Goal: Find specific page/section: Find specific page/section

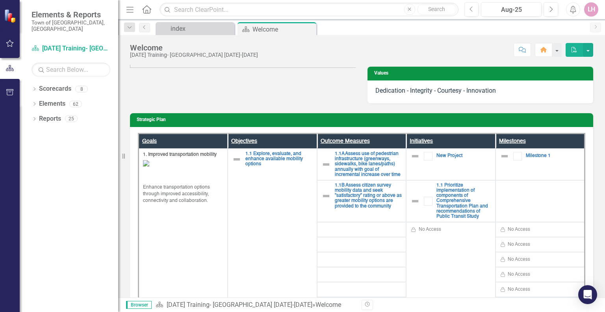
scroll to position [158, 0]
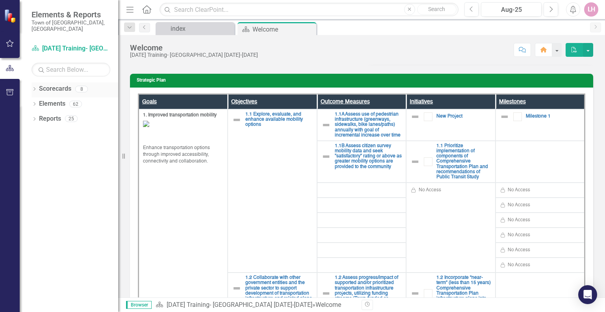
click at [36, 87] on icon "Dropdown" at bounding box center [35, 89] width 6 height 4
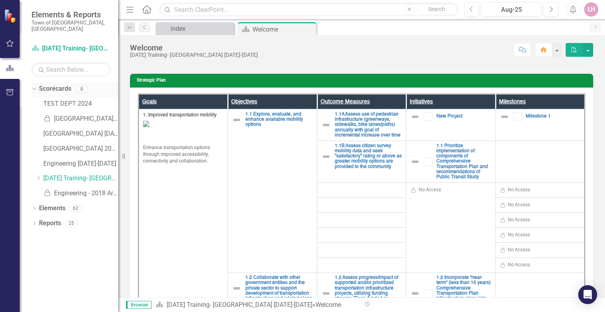
click at [37, 82] on div "Dropdown Scorecards 8" at bounding box center [75, 89] width 87 height 15
click at [35, 86] on icon "Dropdown" at bounding box center [33, 89] width 4 height 6
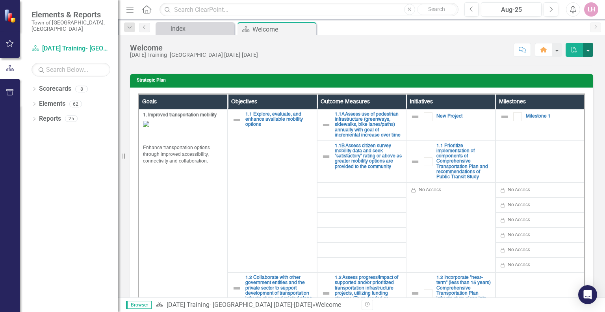
click at [588, 50] on button "button" at bounding box center [588, 50] width 10 height 14
click at [556, 50] on button "button" at bounding box center [557, 50] width 10 height 14
click at [478, 46] on div "Score: N/A Aug-25 Completed Comment Home PDF" at bounding box center [427, 49] width 331 height 13
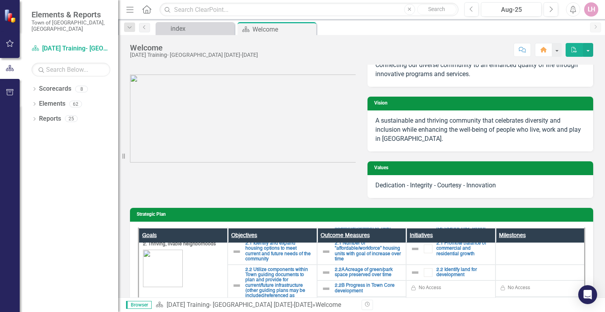
scroll to position [0, 0]
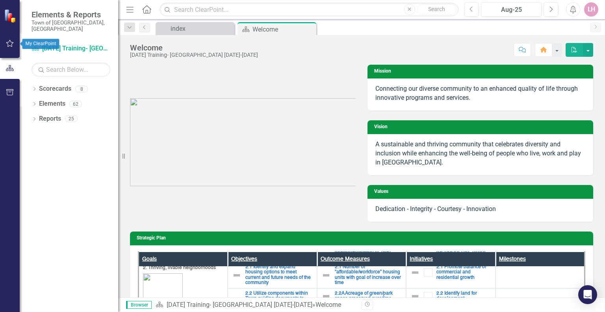
click at [9, 43] on icon "button" at bounding box center [10, 43] width 8 height 6
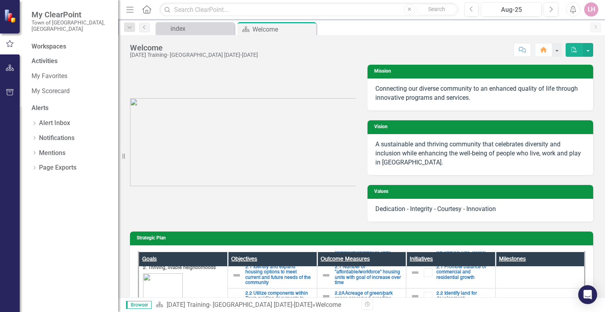
click at [10, 12] on img at bounding box center [11, 16] width 14 height 14
click at [45, 16] on span "My ClearPoint" at bounding box center [71, 14] width 79 height 9
click at [46, 42] on div "Workspaces" at bounding box center [49, 46] width 35 height 9
click at [43, 57] on div "Activities" at bounding box center [71, 61] width 79 height 9
click at [46, 72] on link "My Favorites" at bounding box center [71, 76] width 79 height 9
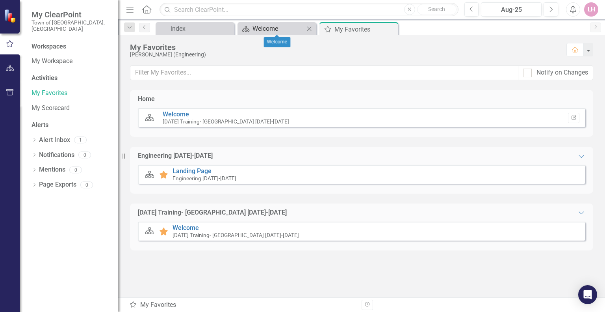
click at [268, 24] on div "Welcome" at bounding box center [279, 29] width 52 height 10
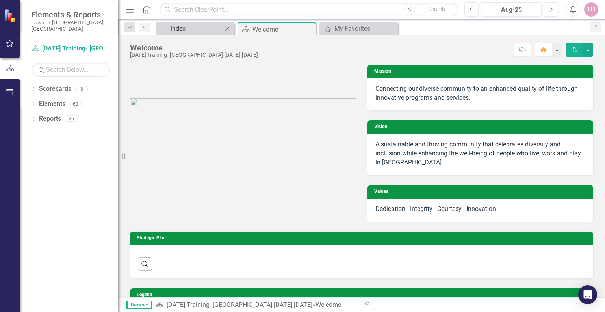
click at [200, 26] on div "index" at bounding box center [197, 29] width 52 height 10
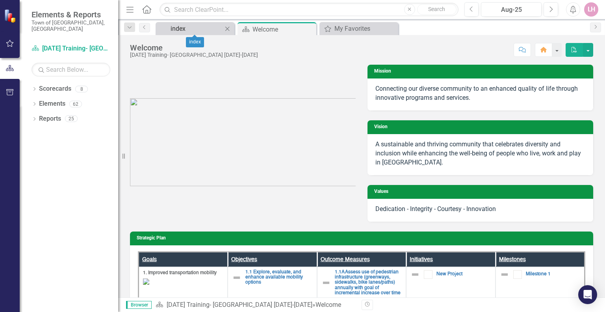
click at [181, 27] on div "index" at bounding box center [197, 29] width 52 height 10
click at [179, 27] on div "index" at bounding box center [197, 29] width 52 height 10
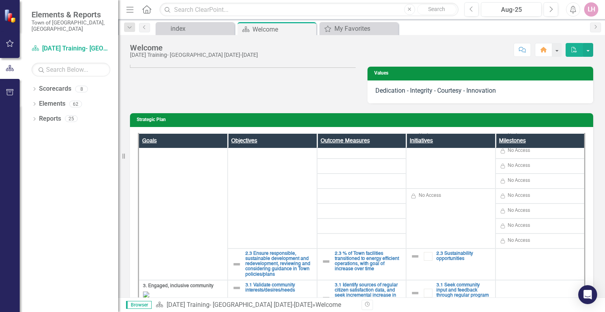
scroll to position [394, 0]
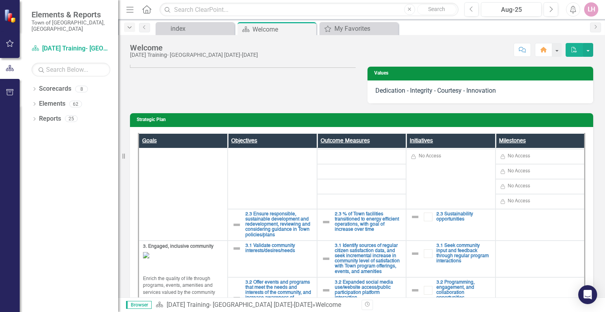
click at [128, 27] on icon "Dropdown" at bounding box center [129, 28] width 7 height 6
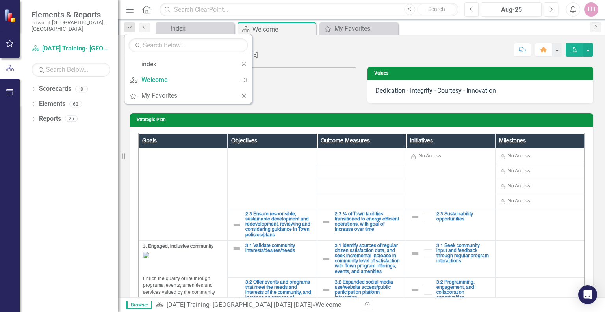
click at [84, 141] on div "Dropdown Scorecards 8 TEST DEPT 2024 Locked Morrisville 2018 Archive Copy Morri…" at bounding box center [69, 196] width 99 height 229
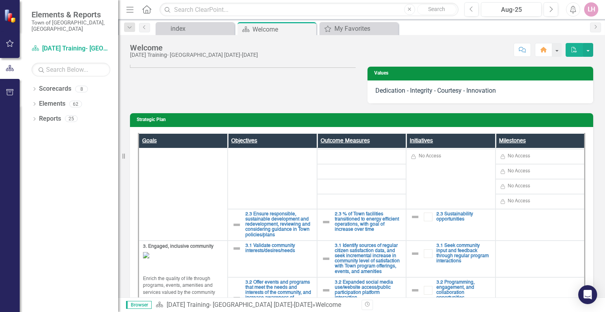
click at [130, 10] on icon "Menu" at bounding box center [130, 9] width 10 height 8
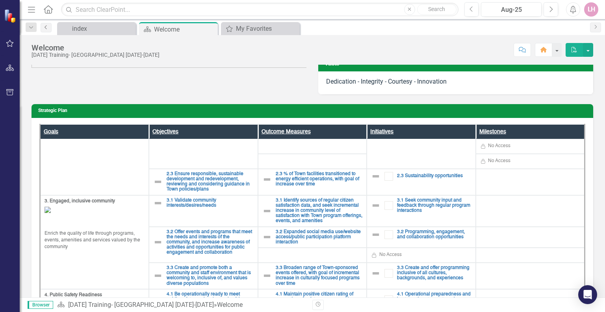
click at [47, 26] on icon "Previous" at bounding box center [46, 27] width 6 height 5
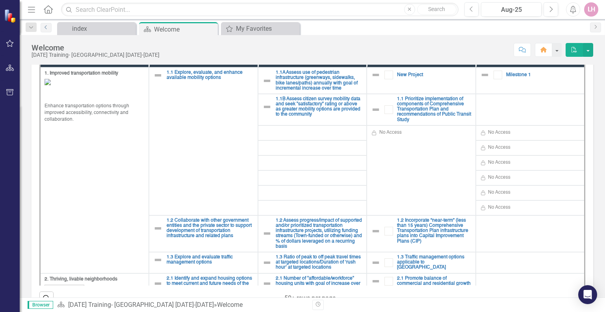
scroll to position [197, 0]
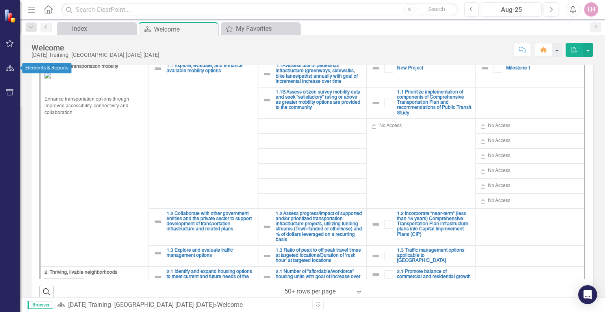
click at [9, 70] on icon "button" at bounding box center [10, 68] width 8 height 6
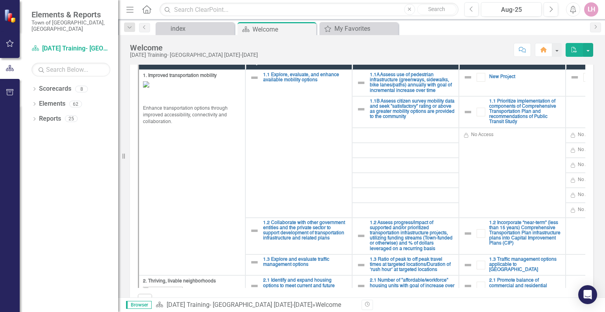
scroll to position [206, 0]
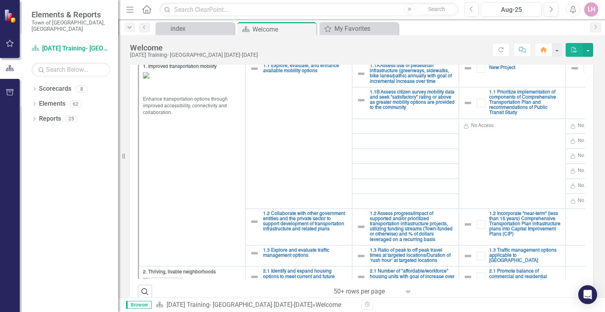
click at [132, 26] on icon "Dropdown" at bounding box center [129, 28] width 7 height 6
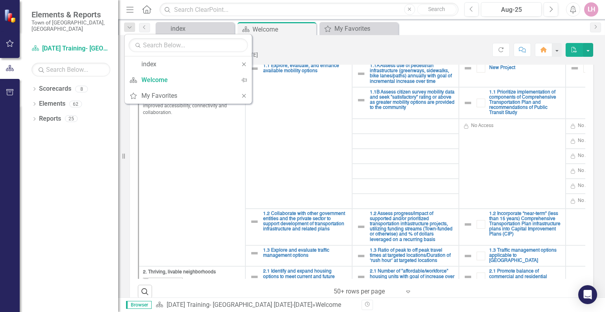
click at [438, 27] on div "index Close Scorecard Welcome Pin Close My Favorites My Favorites Close" at bounding box center [370, 28] width 432 height 13
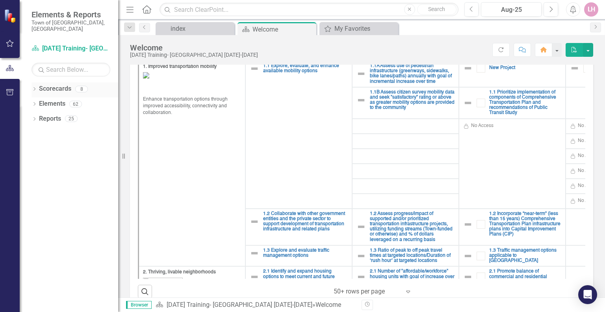
click at [36, 87] on icon "Dropdown" at bounding box center [35, 89] width 6 height 4
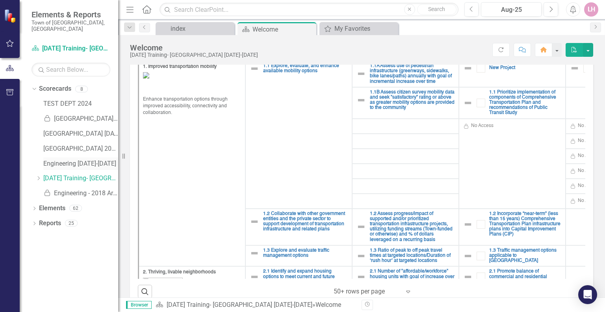
click at [58, 159] on link "Engineering [DATE]-[DATE]" at bounding box center [80, 163] width 75 height 9
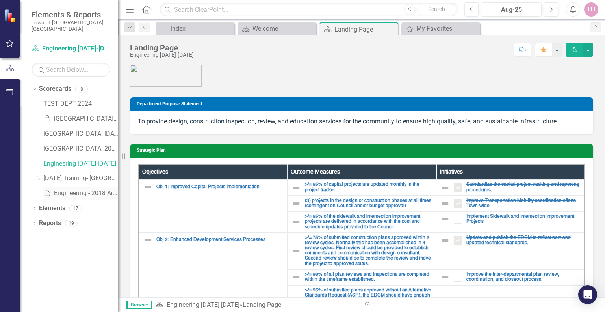
click at [74, 189] on link "Locked Engineering - 2018 Archive Copy" at bounding box center [80, 193] width 75 height 9
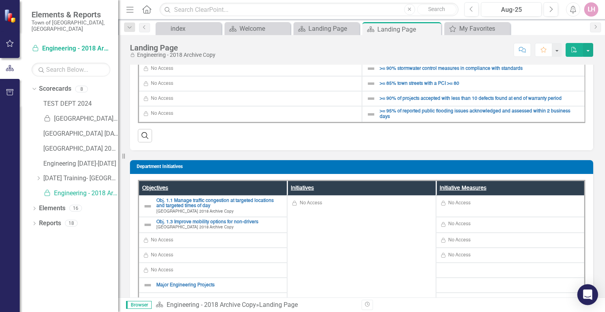
click at [586, 295] on icon "Open Intercom Messenger" at bounding box center [587, 294] width 9 height 10
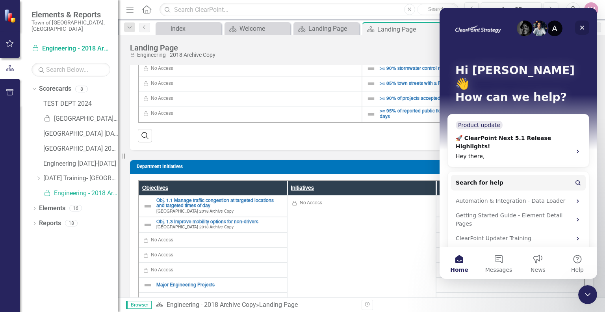
click at [581, 26] on icon "Close" at bounding box center [582, 28] width 4 height 4
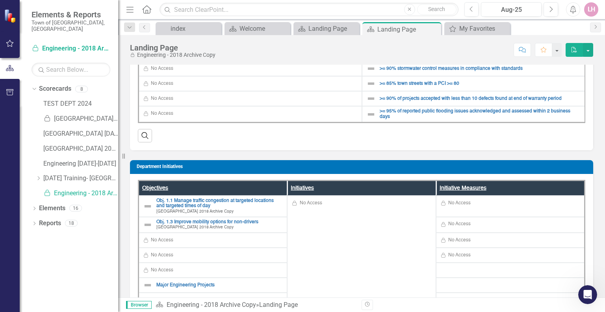
click at [574, 7] on icon "Alerts" at bounding box center [573, 10] width 8 height 8
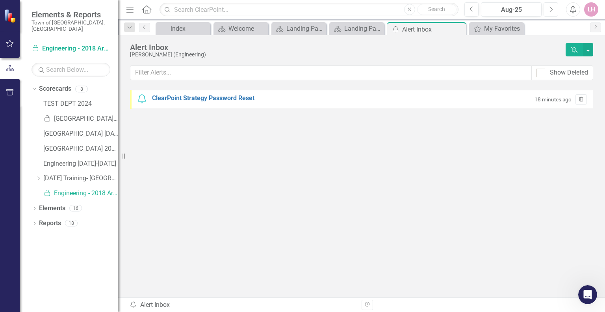
click at [551, 7] on icon "Next" at bounding box center [551, 9] width 4 height 7
click at [593, 11] on div "LH" at bounding box center [591, 9] width 14 height 14
click at [575, 49] on link "Help Support Center" at bounding box center [567, 54] width 62 height 15
click at [590, 7] on div "LH" at bounding box center [591, 9] width 14 height 14
click at [571, 66] on link "icon.tutorial Show Tutorials" at bounding box center [567, 69] width 62 height 15
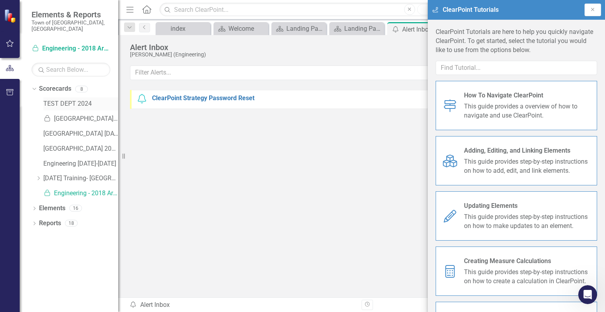
click at [58, 99] on link "TEST DEPT 2024" at bounding box center [80, 103] width 75 height 9
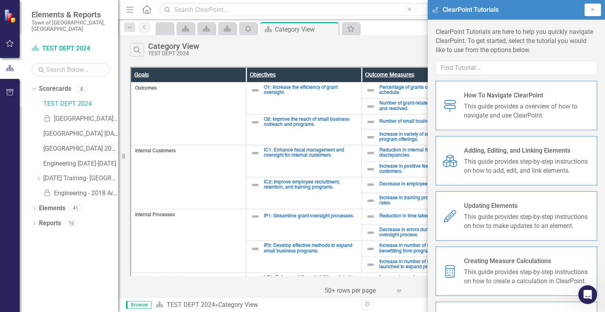
click at [69, 144] on link "[GEOGRAPHIC_DATA] 2025" at bounding box center [80, 148] width 75 height 9
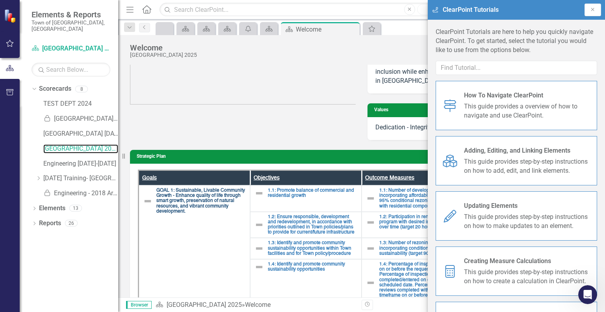
scroll to position [77, 0]
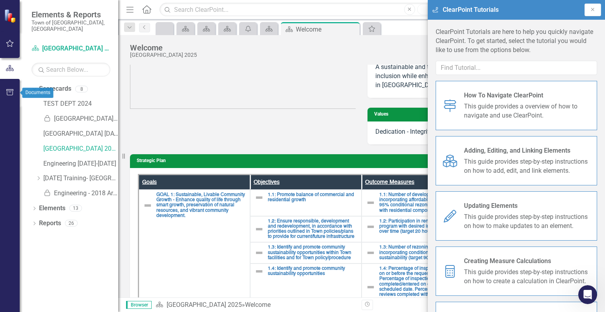
click at [9, 92] on icon "button" at bounding box center [9, 92] width 7 height 6
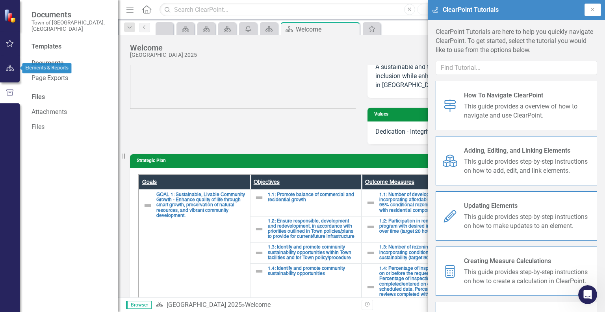
click at [7, 67] on icon "button" at bounding box center [10, 68] width 8 height 6
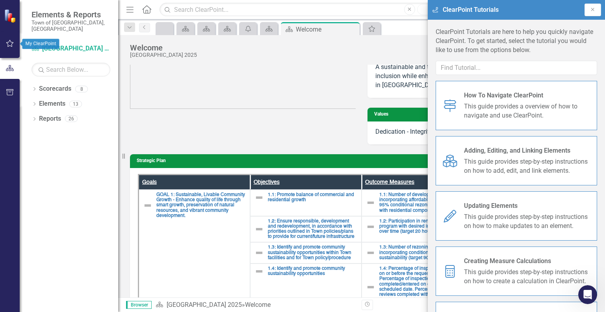
click at [8, 44] on icon "button" at bounding box center [10, 43] width 8 height 6
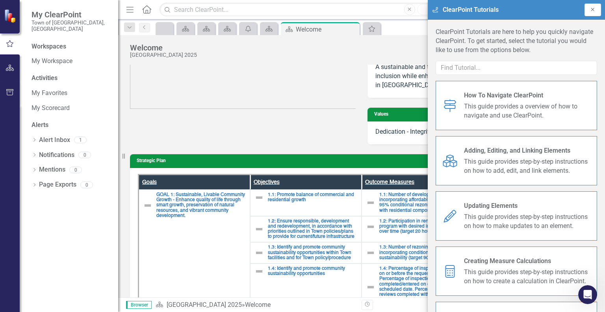
click at [593, 7] on icon "Close" at bounding box center [593, 9] width 6 height 5
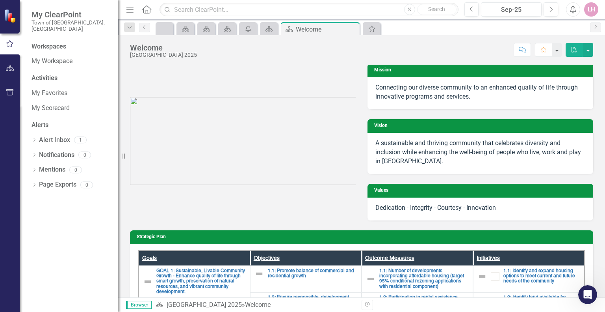
scroll to position [0, 0]
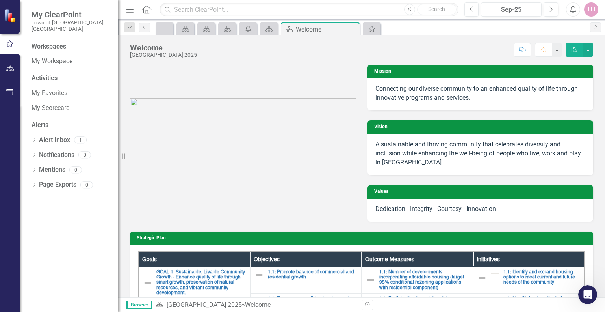
drag, startPoint x: 216, startPoint y: 80, endPoint x: 149, endPoint y: 209, distance: 145.8
click at [149, 209] on div "Mission Connecting our diverse community to an enhanced quality of life through…" at bounding box center [361, 138] width 475 height 167
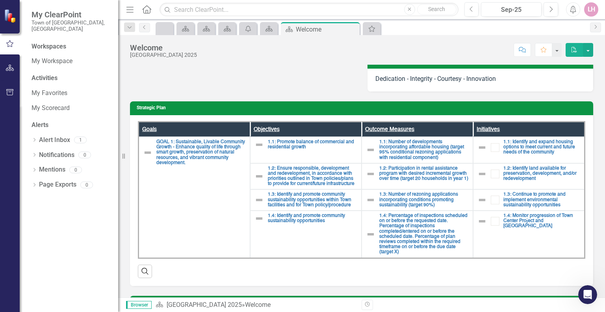
scroll to position [117, 0]
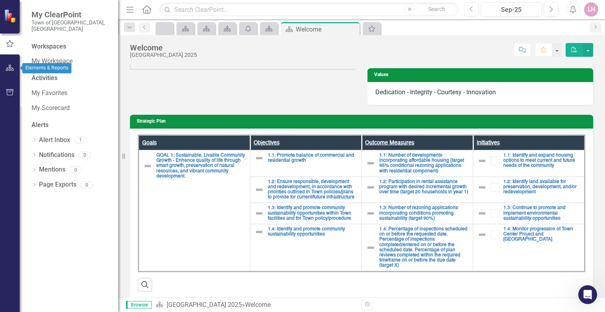
click at [6, 69] on icon "button" at bounding box center [10, 68] width 8 height 6
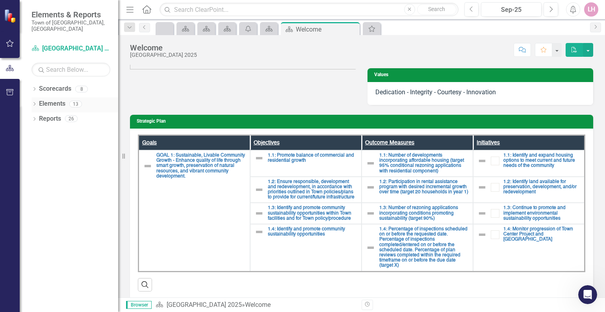
click at [33, 102] on icon "Dropdown" at bounding box center [35, 104] width 6 height 4
click at [35, 87] on icon "Dropdown" at bounding box center [35, 89] width 6 height 4
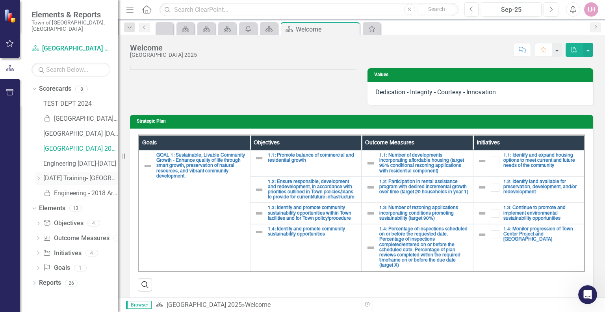
click at [40, 176] on icon "Dropdown" at bounding box center [38, 178] width 6 height 5
click at [38, 236] on div "Dropdown" at bounding box center [38, 239] width 6 height 7
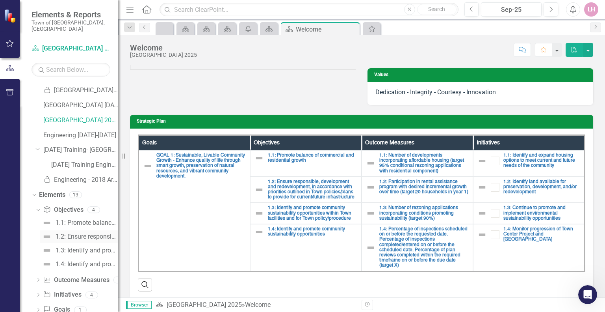
scroll to position [43, 0]
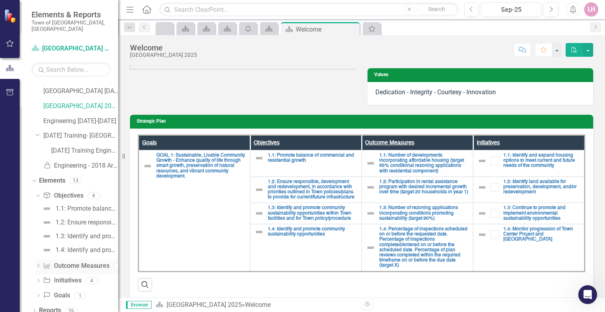
click at [37, 264] on icon "Dropdown" at bounding box center [38, 266] width 6 height 4
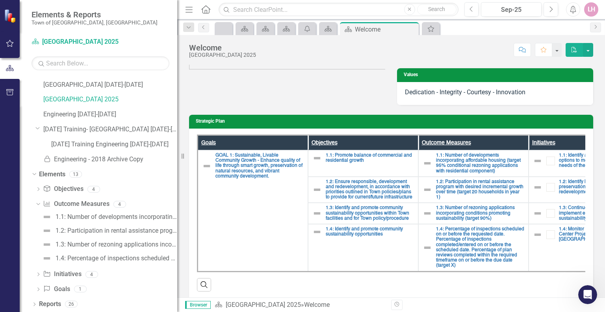
drag, startPoint x: 119, startPoint y: 204, endPoint x: 177, endPoint y: 200, distance: 58.9
click at [177, 200] on div "Resize" at bounding box center [180, 156] width 6 height 312
click at [39, 271] on div "Dropdown Initiative Initiatives 4" at bounding box center [106, 275] width 142 height 15
click at [37, 274] on icon "Dropdown" at bounding box center [38, 275] width 6 height 4
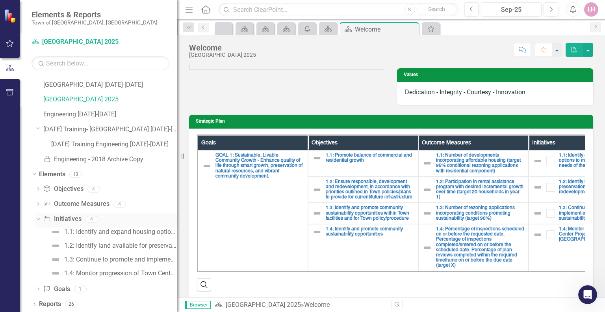
click at [37, 219] on icon "Dropdown" at bounding box center [37, 219] width 4 height 6
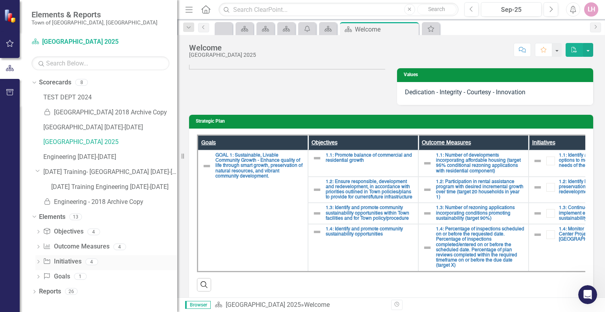
scroll to position [0, 0]
click at [39, 261] on icon "Dropdown" at bounding box center [38, 262] width 6 height 4
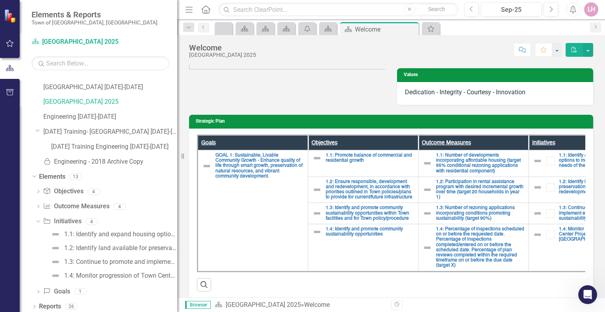
scroll to position [43, 0]
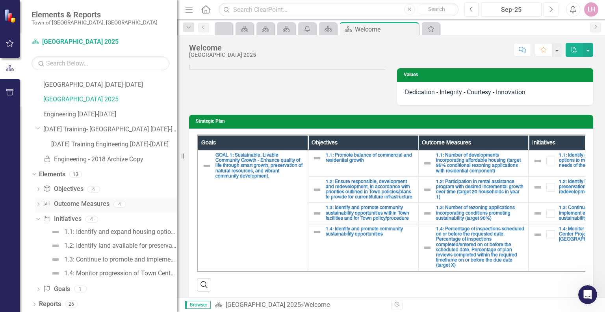
click at [38, 207] on div "Dropdown" at bounding box center [38, 205] width 6 height 7
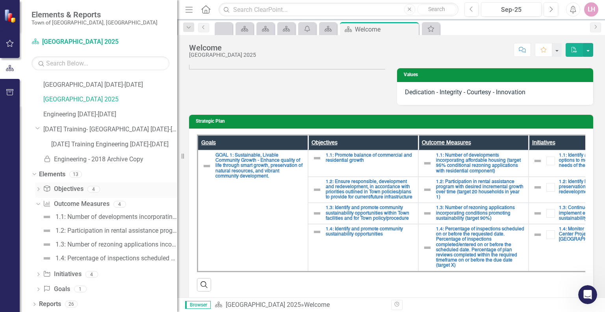
click at [38, 188] on icon "Dropdown" at bounding box center [38, 190] width 6 height 4
click at [41, 190] on div "Dropdown Objective Objectives 4" at bounding box center [106, 189] width 142 height 15
click at [36, 259] on icon "Dropdown" at bounding box center [38, 260] width 6 height 4
click at [36, 287] on div "Dropdown" at bounding box center [38, 290] width 6 height 7
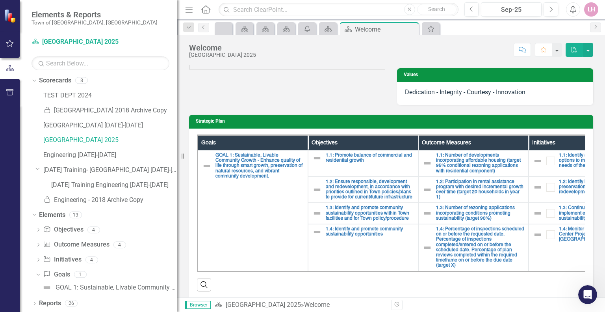
scroll to position [2, 0]
click at [36, 302] on div "Dropdown" at bounding box center [35, 304] width 6 height 7
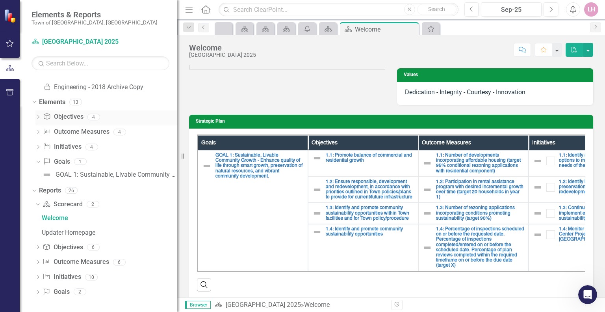
scroll to position [75, 0]
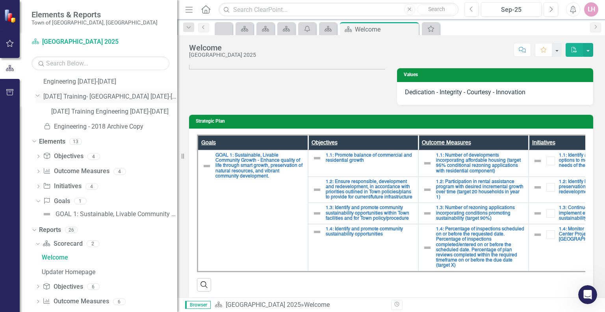
click at [128, 90] on div "Dropdown April 2024 Training- Morrisville 2021-2024" at bounding box center [106, 96] width 142 height 13
click at [89, 80] on link "Engineering [DATE]-[DATE]" at bounding box center [110, 81] width 134 height 9
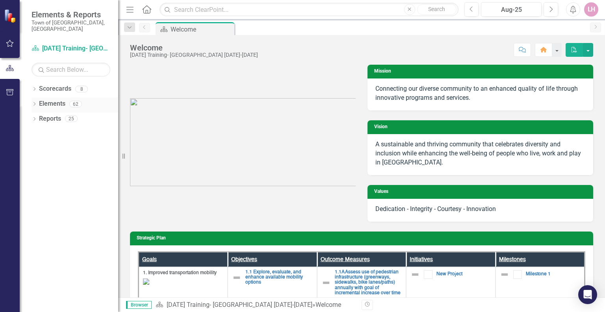
click at [50, 100] on link "Elements" at bounding box center [52, 103] width 26 height 9
click at [35, 102] on icon "Dropdown" at bounding box center [35, 104] width 6 height 4
click at [35, 176] on div "Dropdown" at bounding box center [35, 179] width 6 height 7
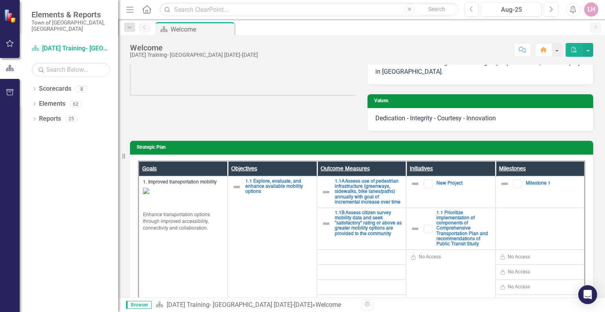
scroll to position [79, 0]
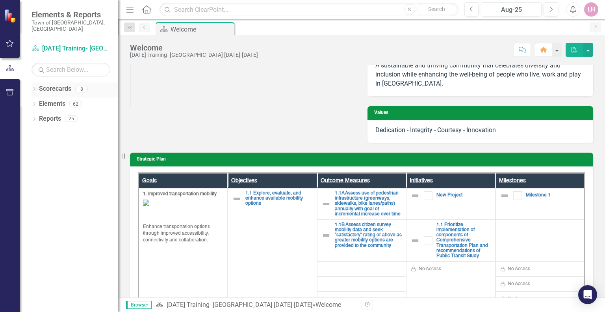
click at [33, 87] on icon "Dropdown" at bounding box center [35, 89] width 6 height 4
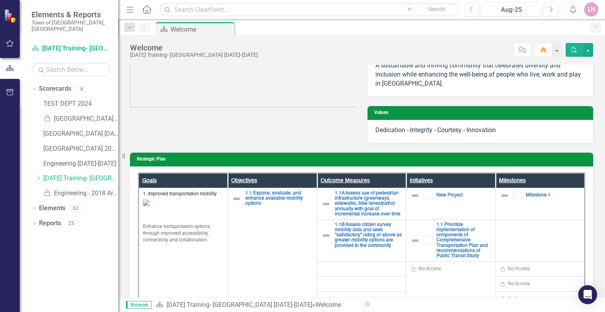
click at [591, 10] on div "LH" at bounding box center [591, 9] width 14 height 14
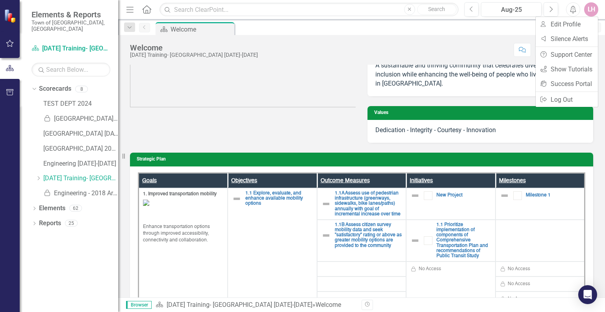
click at [348, 138] on div "Mission Connecting our diverse community to an enhanced quality of life through…" at bounding box center [361, 59] width 475 height 167
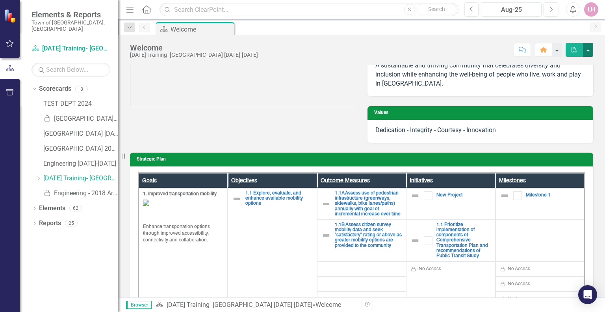
click at [590, 47] on button "button" at bounding box center [588, 50] width 10 height 14
click at [573, 47] on icon "PDF" at bounding box center [574, 50] width 7 height 6
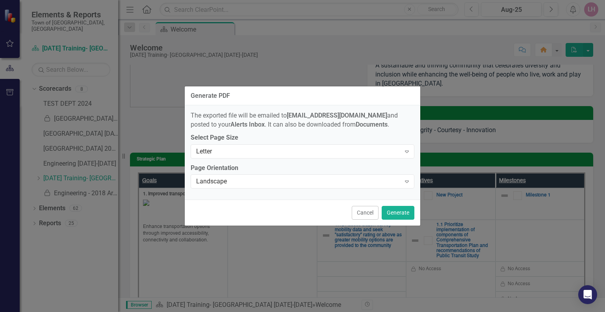
drag, startPoint x: 514, startPoint y: 149, endPoint x: 562, endPoint y: 144, distance: 49.1
click at [567, 151] on div "Generate PDF The exported file will be emailed to [EMAIL_ADDRESS][DOMAIN_NAME] …" at bounding box center [302, 156] width 605 height 312
click at [368, 214] on button "Cancel" at bounding box center [365, 213] width 27 height 14
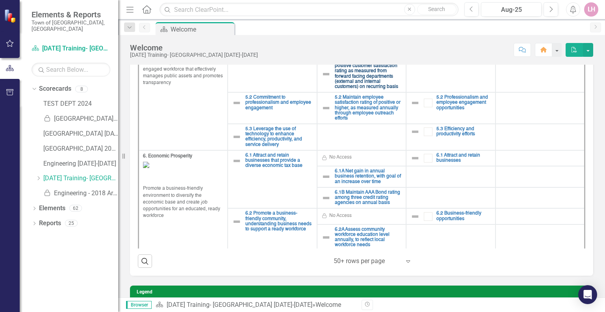
scroll to position [761, 0]
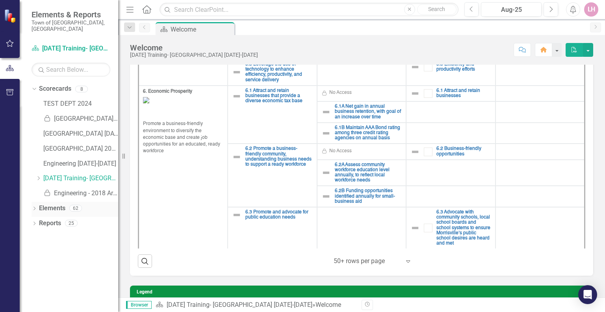
click at [37, 202] on div "Dropdown Elements 62" at bounding box center [75, 209] width 87 height 15
click at [34, 207] on icon "Dropdown" at bounding box center [35, 209] width 6 height 4
click at [39, 222] on icon "Dropdown" at bounding box center [38, 224] width 6 height 4
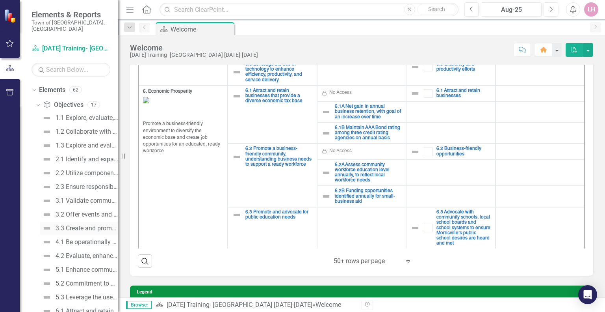
scroll to position [207, 0]
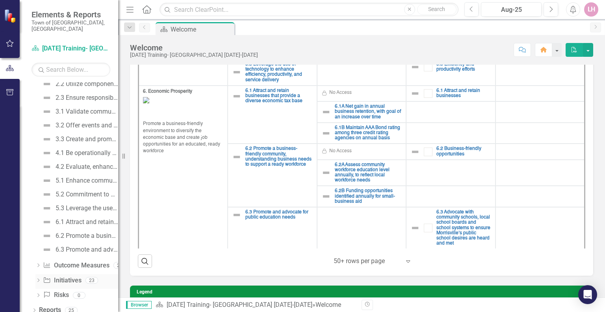
click at [39, 279] on icon "Dropdown" at bounding box center [38, 281] width 6 height 4
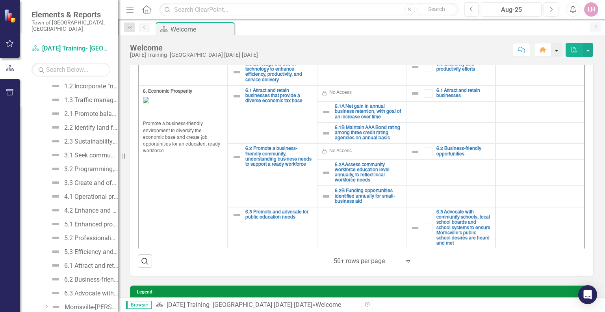
click at [556, 50] on button "button" at bounding box center [557, 50] width 10 height 14
click at [472, 46] on div "Score: N/A Aug-25 Completed Comment Home PDF" at bounding box center [427, 49] width 331 height 13
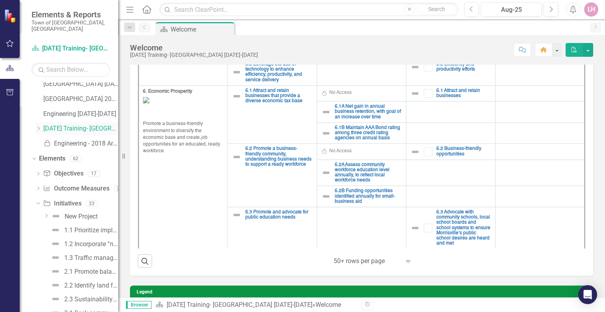
scroll to position [0, 0]
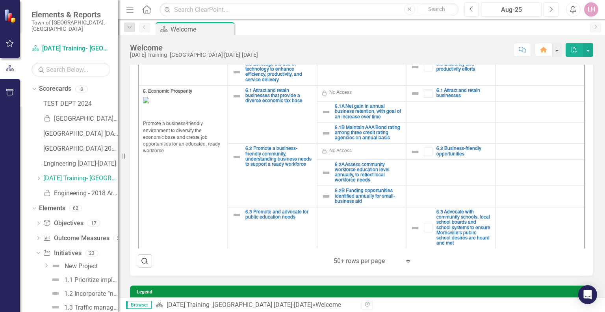
click at [82, 144] on link "[GEOGRAPHIC_DATA] 2025" at bounding box center [80, 148] width 75 height 9
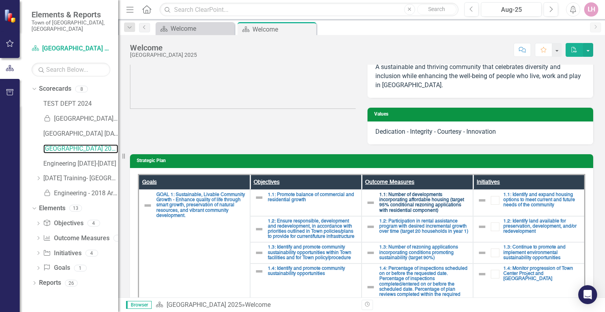
scroll to position [79, 0]
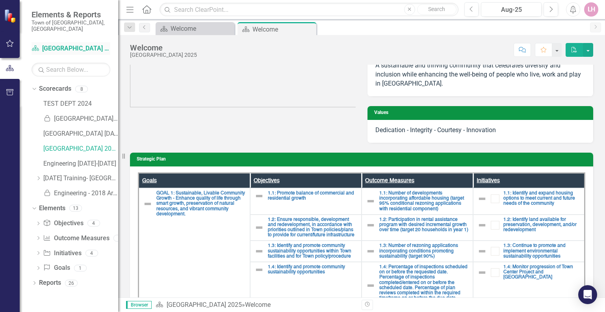
click at [60, 44] on link "Scorecard [GEOGRAPHIC_DATA] 2025" at bounding box center [71, 48] width 79 height 9
click at [39, 222] on icon "Dropdown" at bounding box center [38, 224] width 6 height 4
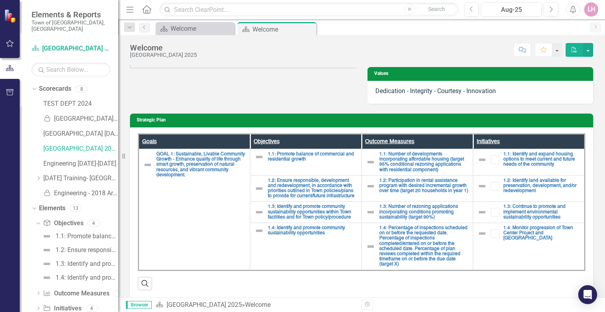
scroll to position [118, 0]
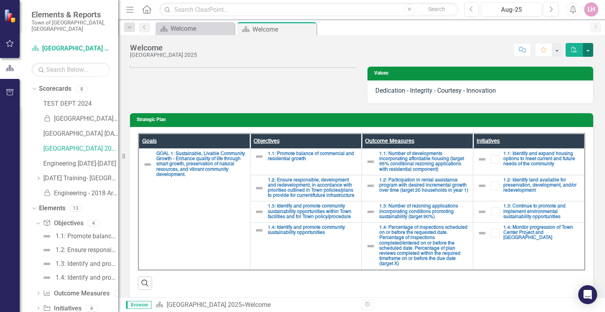
click at [590, 50] on button "button" at bounding box center [588, 50] width 10 height 14
click at [573, 47] on icon "button" at bounding box center [575, 50] width 6 height 6
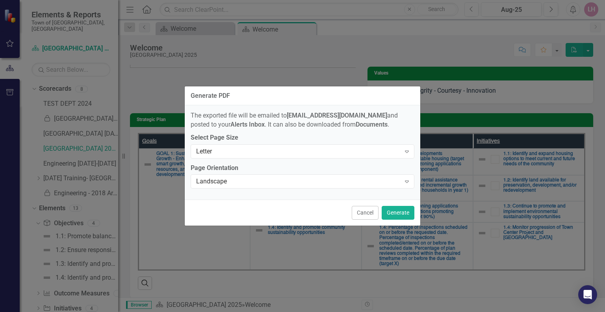
click at [370, 47] on div "Generate PDF The exported file will be emailed to [EMAIL_ADDRESS][DOMAIN_NAME] …" at bounding box center [302, 156] width 236 height 312
click at [366, 214] on button "Cancel" at bounding box center [365, 213] width 27 height 14
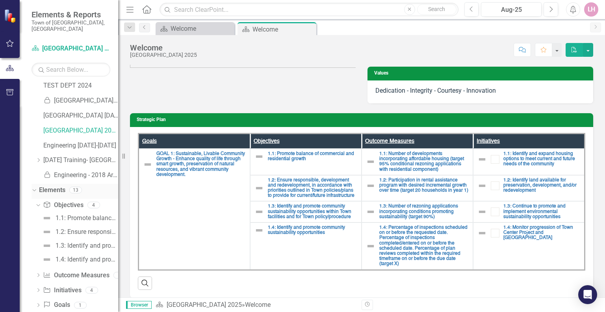
scroll to position [28, 0]
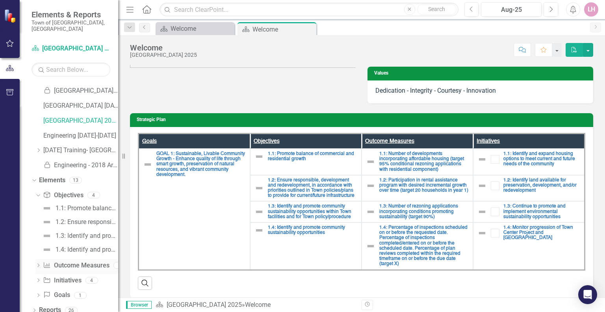
click at [36, 263] on div "Dropdown" at bounding box center [38, 266] width 6 height 7
click at [37, 279] on icon "Dropdown" at bounding box center [38, 281] width 6 height 4
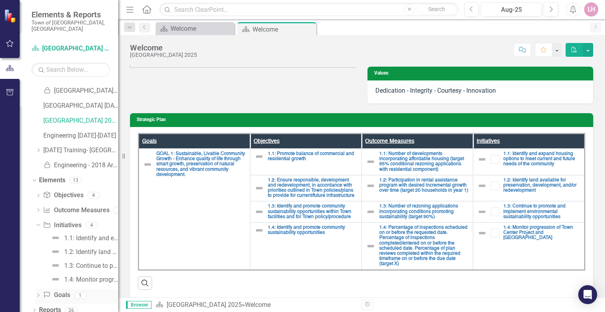
click at [38, 294] on icon "Dropdown" at bounding box center [38, 296] width 6 height 4
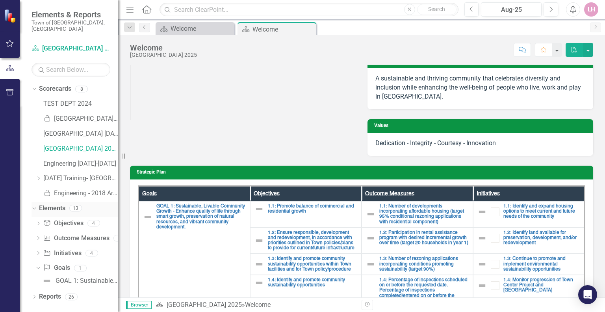
scroll to position [0, 0]
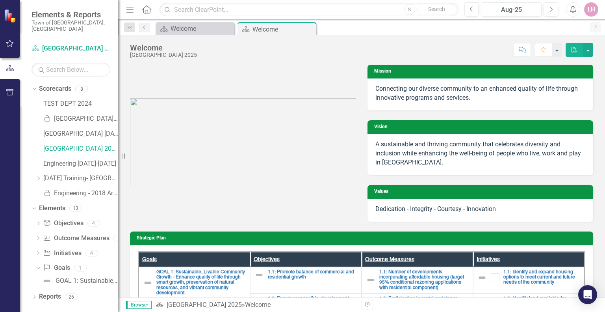
click at [591, 9] on div "LH" at bounding box center [591, 9] width 14 height 14
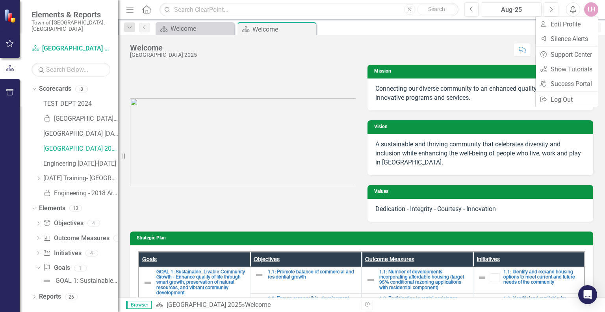
click at [301, 67] on p at bounding box center [243, 70] width 226 height 11
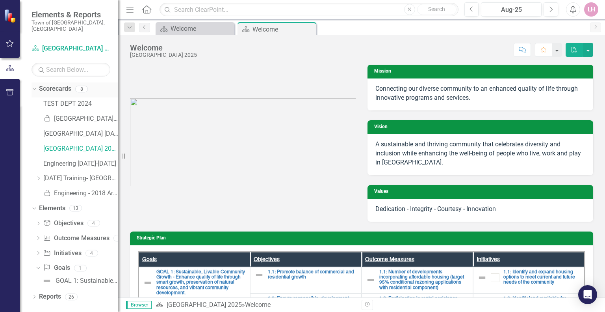
click at [33, 86] on icon "Dropdown" at bounding box center [33, 89] width 4 height 6
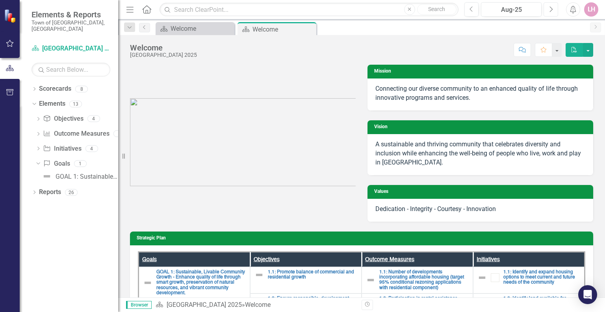
click at [549, 8] on icon "Next" at bounding box center [551, 9] width 4 height 7
click at [35, 101] on div "Dropdown" at bounding box center [33, 104] width 7 height 6
click at [33, 102] on icon "Dropdown" at bounding box center [35, 104] width 6 height 4
click at [70, 115] on link "Objective Objectives" at bounding box center [63, 118] width 40 height 9
click at [40, 117] on icon "Dropdown" at bounding box center [38, 119] width 6 height 4
